Goal: Navigation & Orientation: Find specific page/section

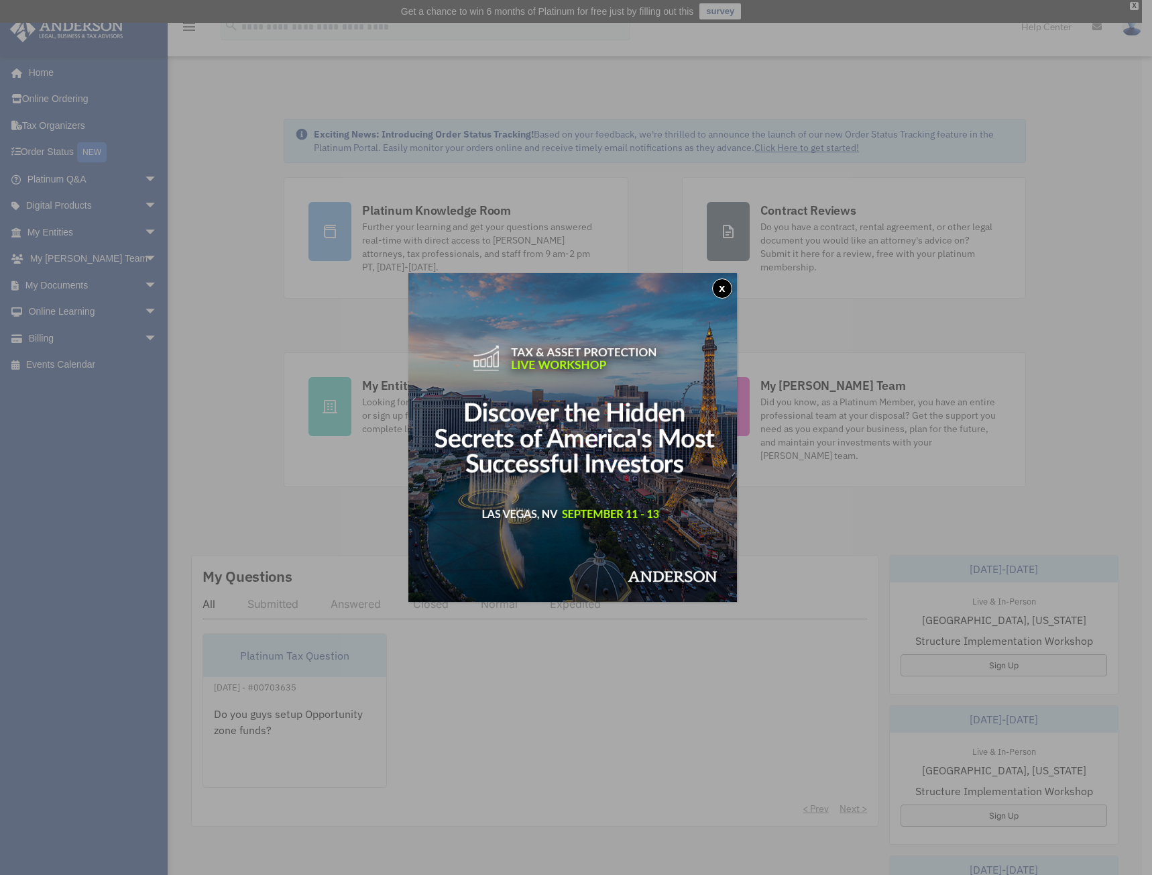
click at [727, 286] on button "x" at bounding box center [722, 288] width 20 height 20
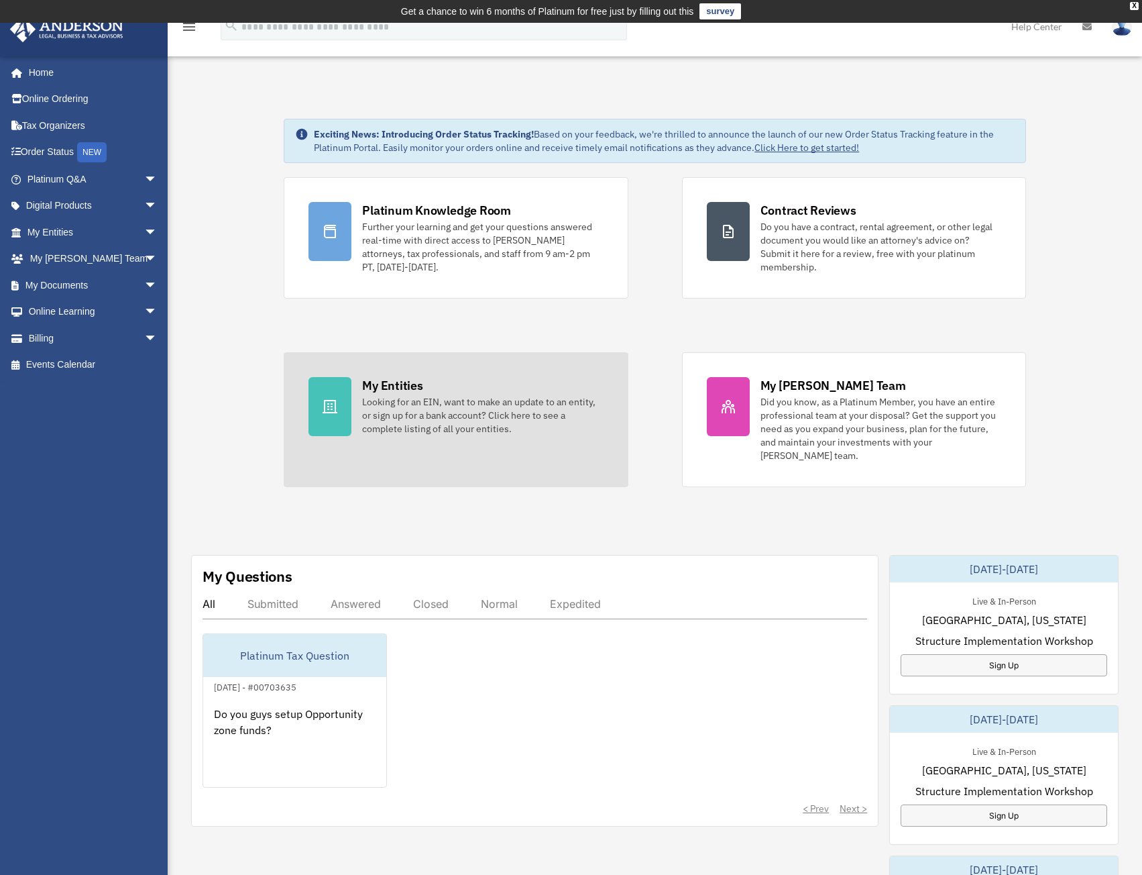
click at [421, 422] on div "Looking for an EIN, want to make an update to an entity, or sign up for a bank …" at bounding box center [482, 415] width 241 height 40
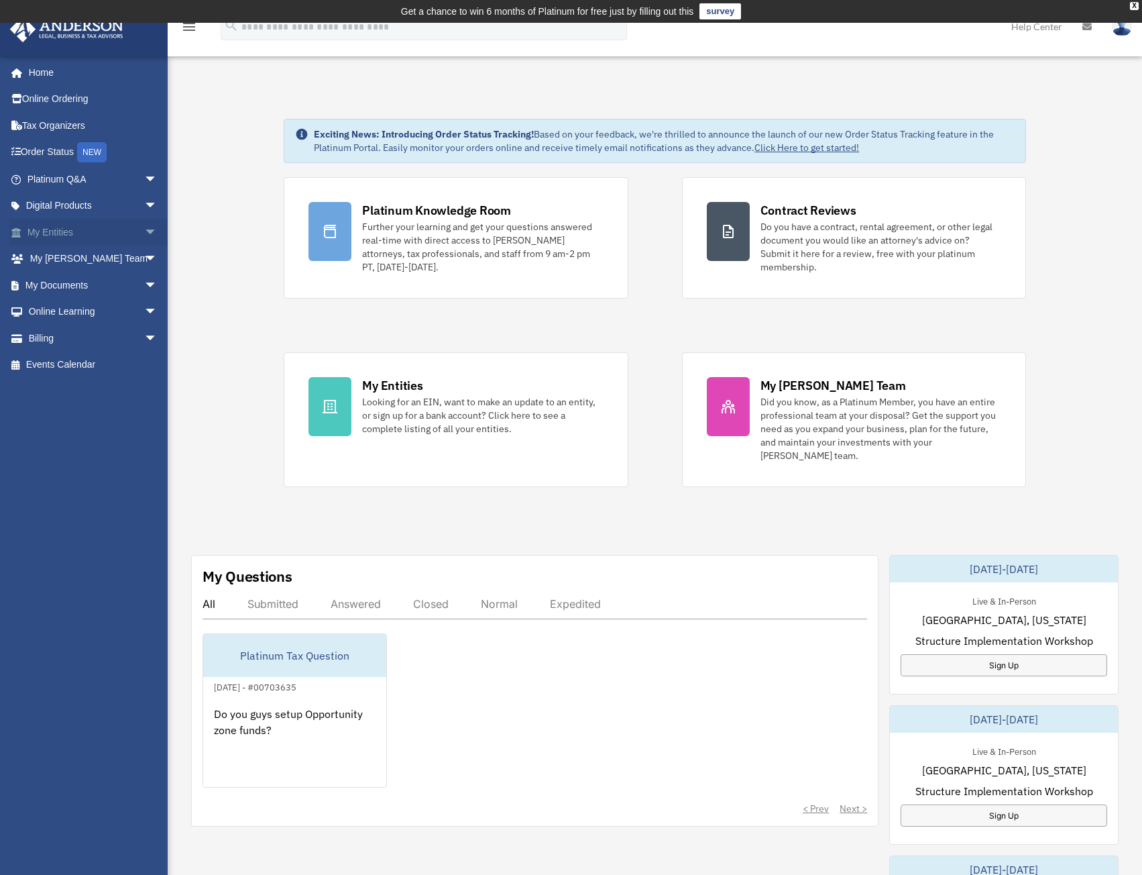
click at [144, 235] on span "arrow_drop_down" at bounding box center [157, 233] width 27 height 28
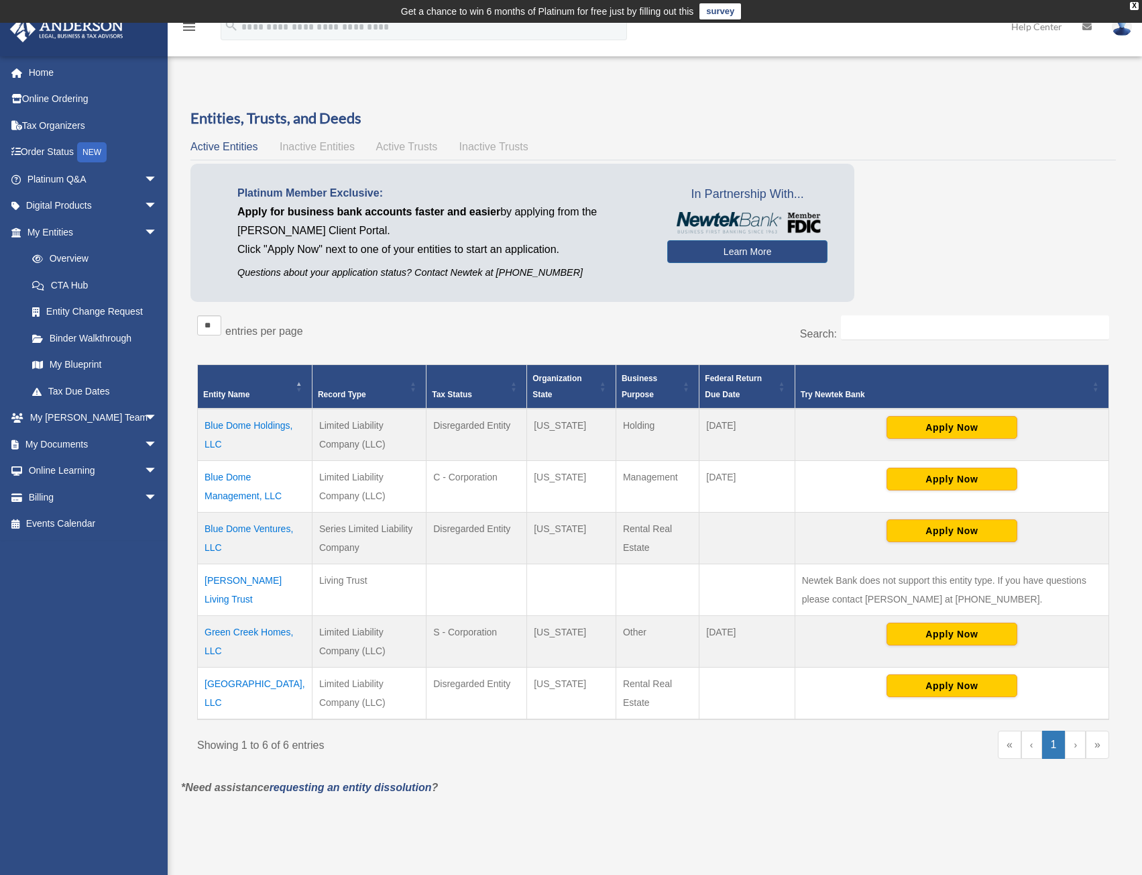
click at [252, 680] on td "South Loop Plaza, LLC" at bounding box center [255, 693] width 115 height 52
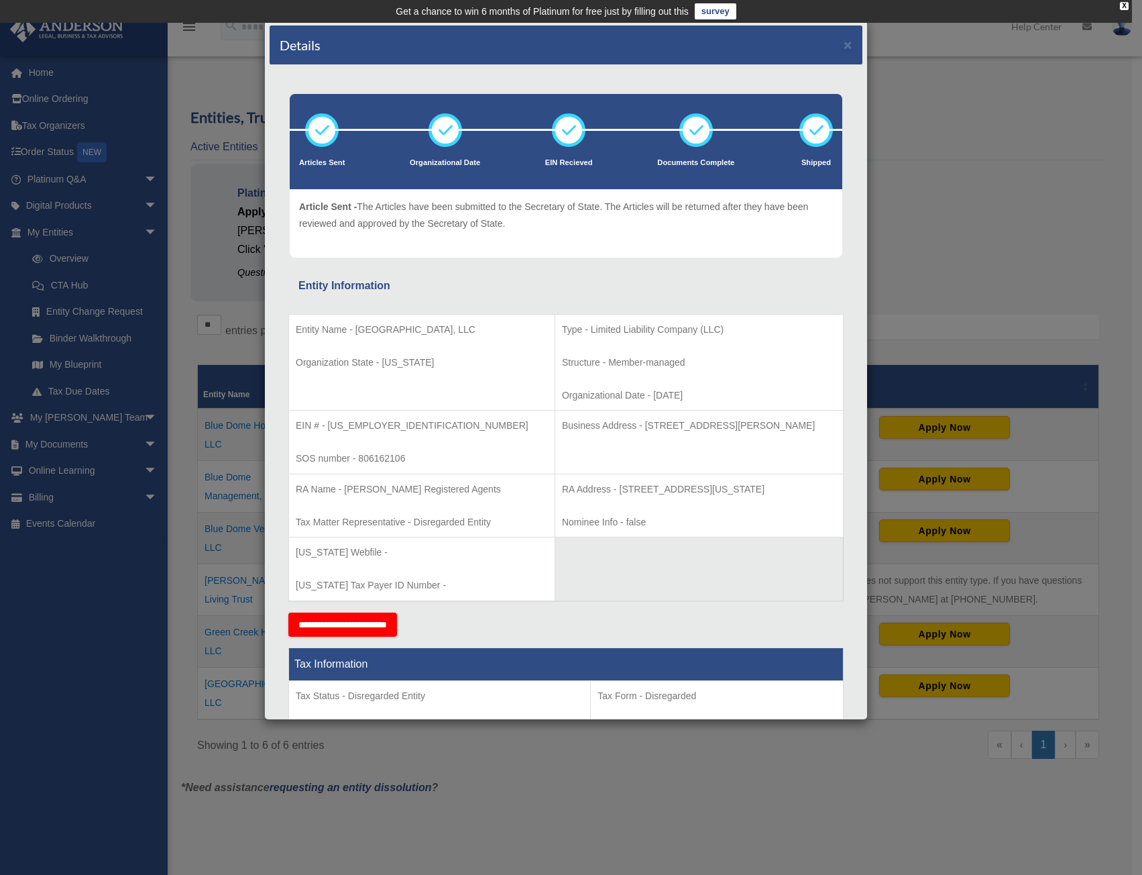
click at [834, 52] on div "Details ×" at bounding box center [566, 45] width 593 height 40
click at [844, 49] on button "×" at bounding box center [848, 45] width 9 height 14
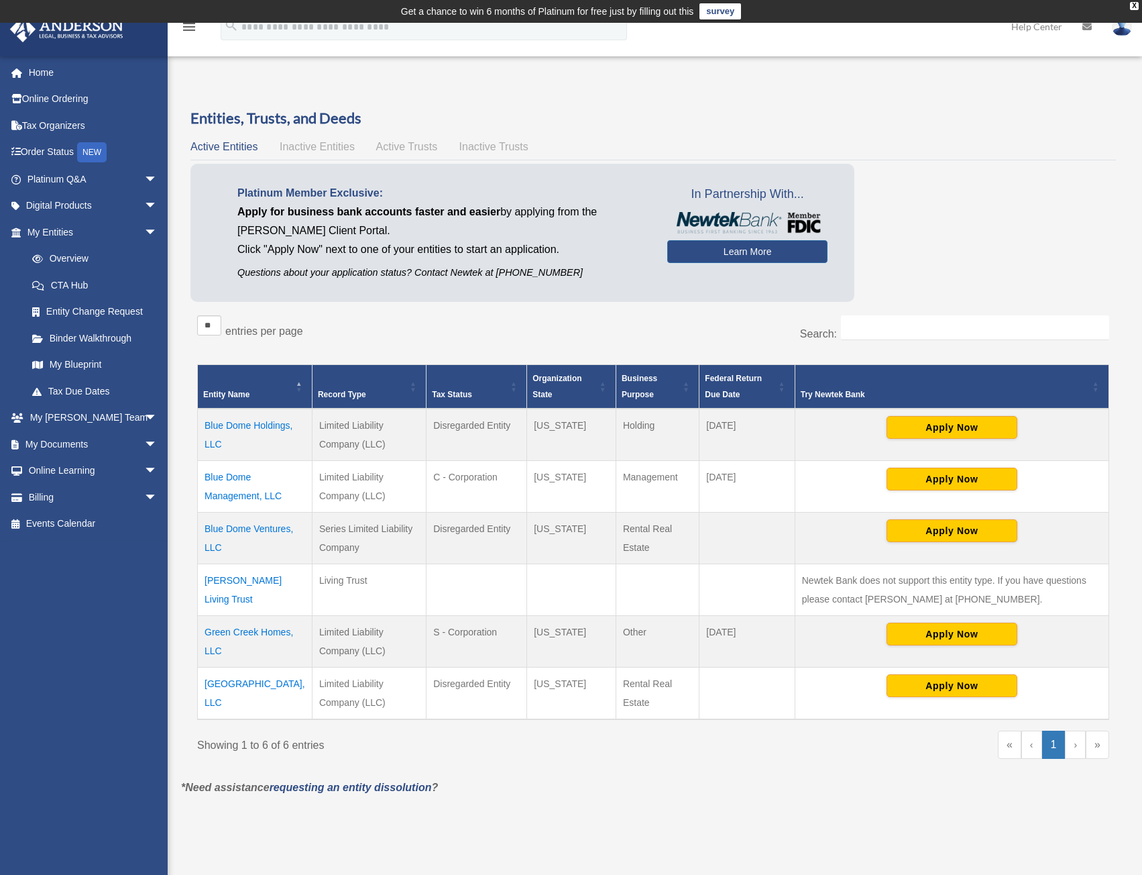
click at [237, 533] on td "Blue Dome Ventures, LLC" at bounding box center [255, 538] width 115 height 52
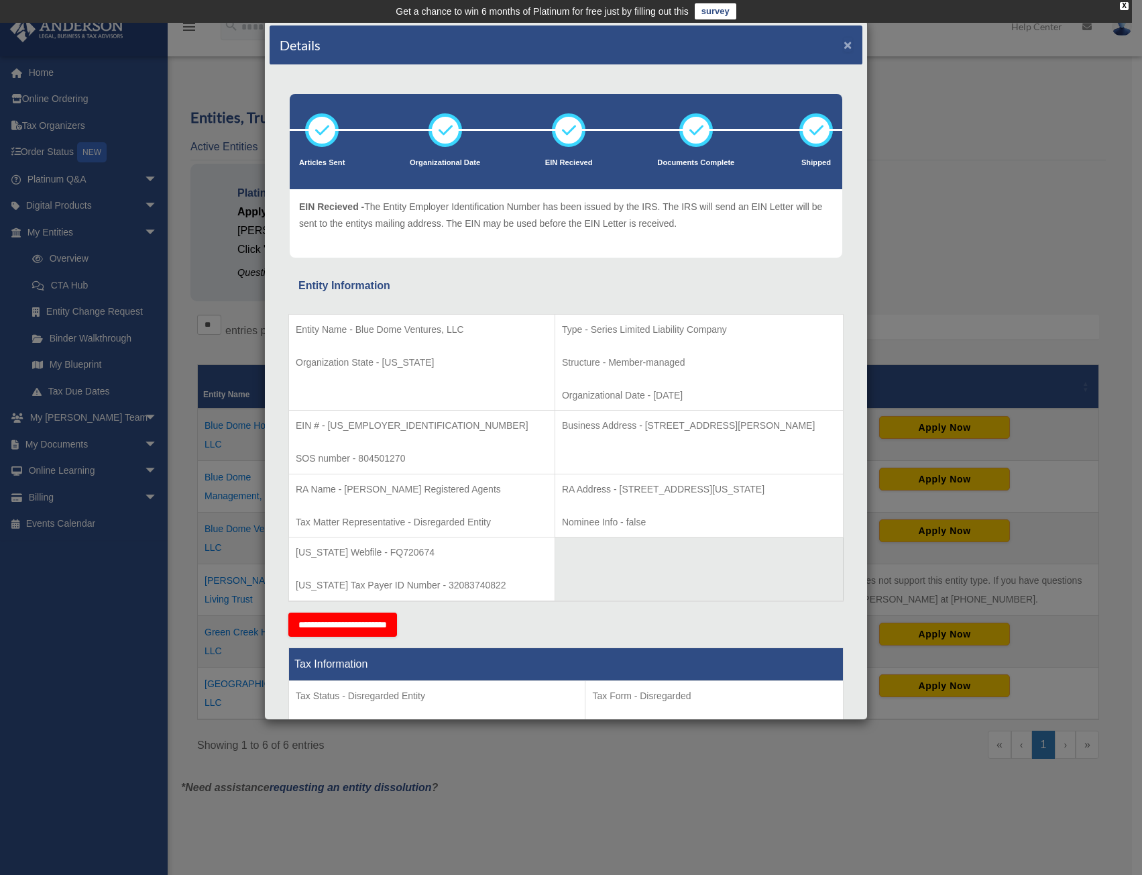
click at [844, 46] on button "×" at bounding box center [848, 45] width 9 height 14
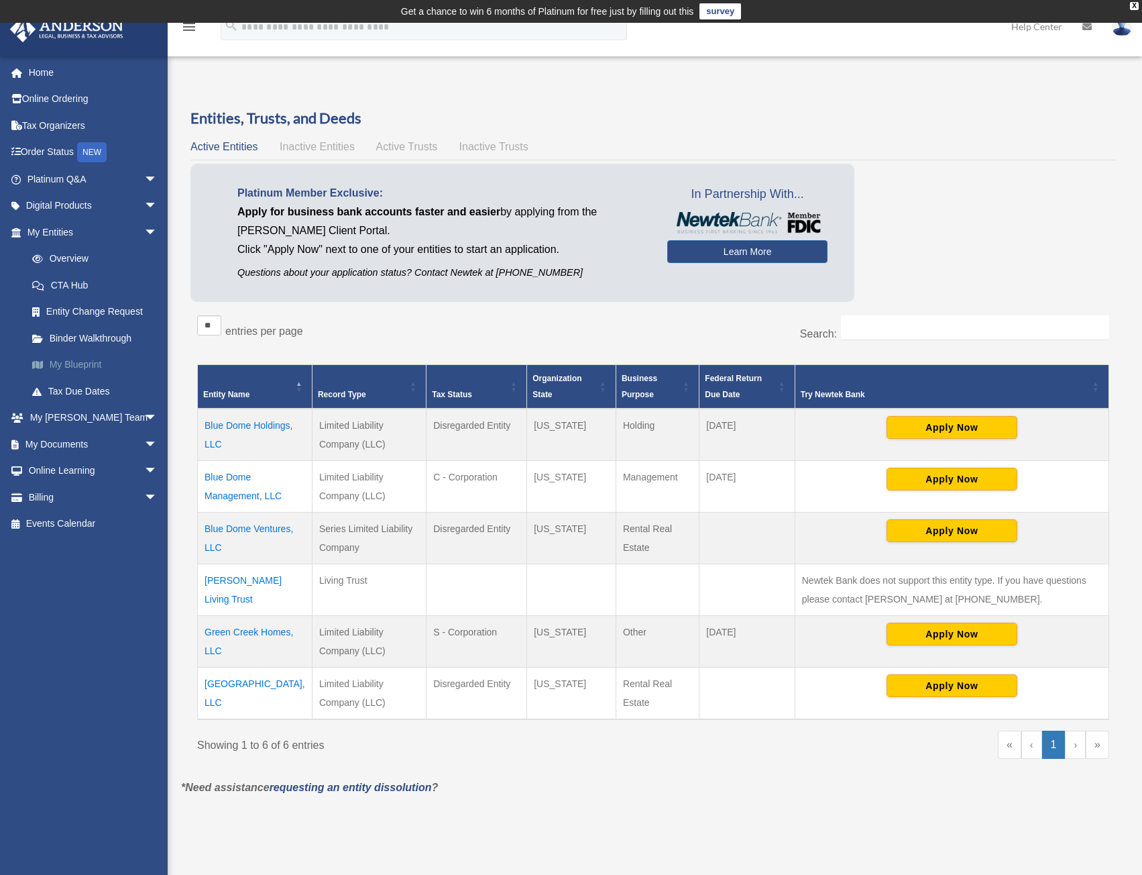
click at [61, 371] on link "My Blueprint" at bounding box center [98, 365] width 159 height 27
